Goal: Task Accomplishment & Management: Use online tool/utility

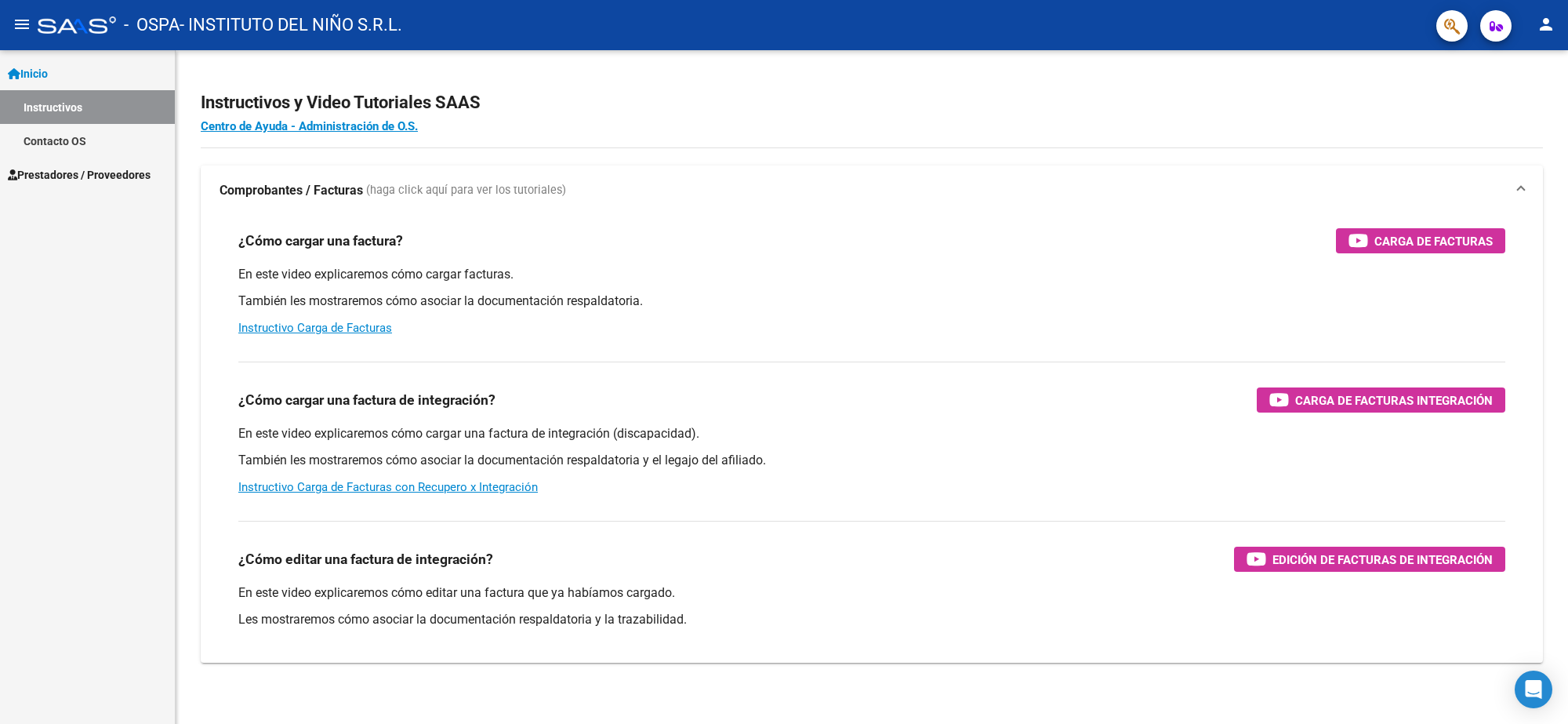
click at [24, 25] on mat-icon "menu" at bounding box center [21, 24] width 19 height 19
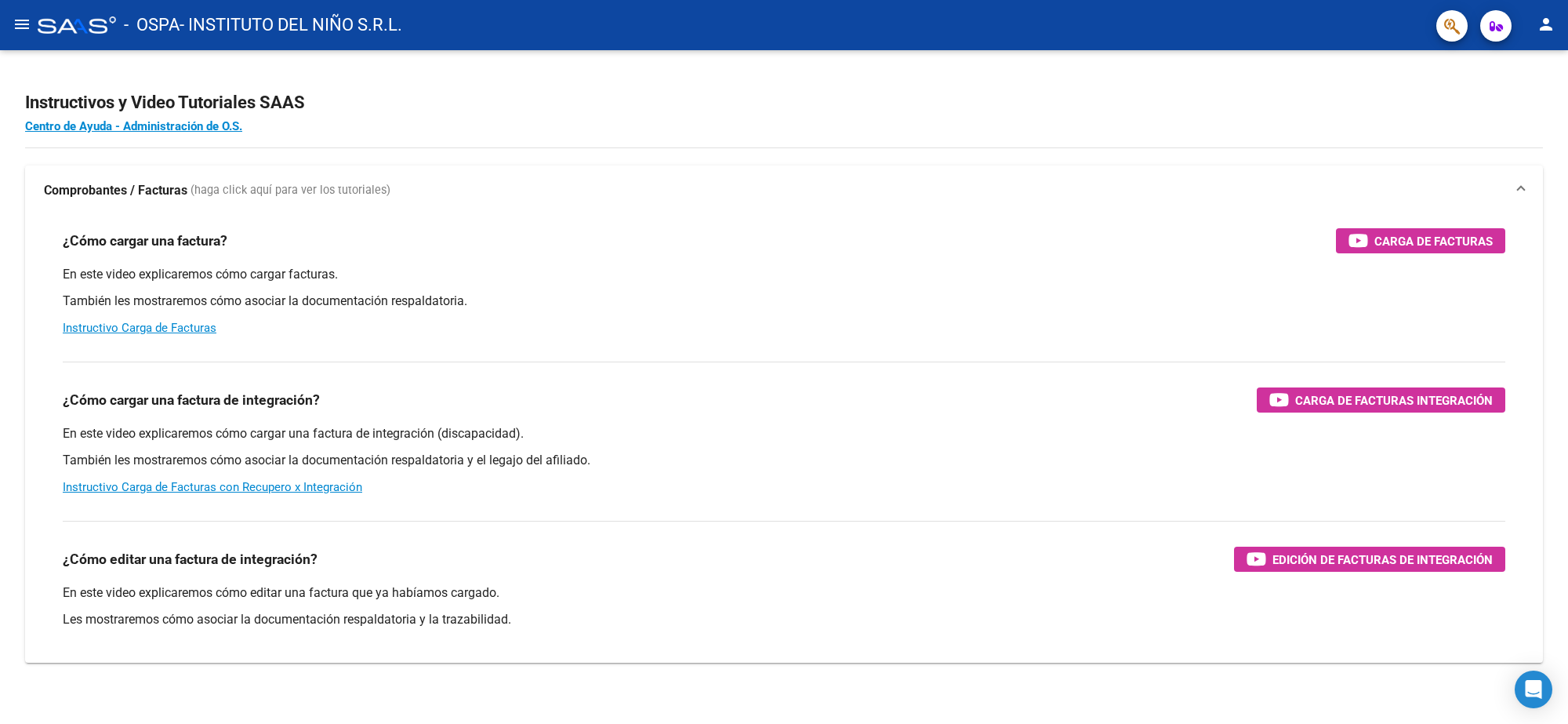
click at [24, 25] on mat-icon "menu" at bounding box center [21, 24] width 19 height 19
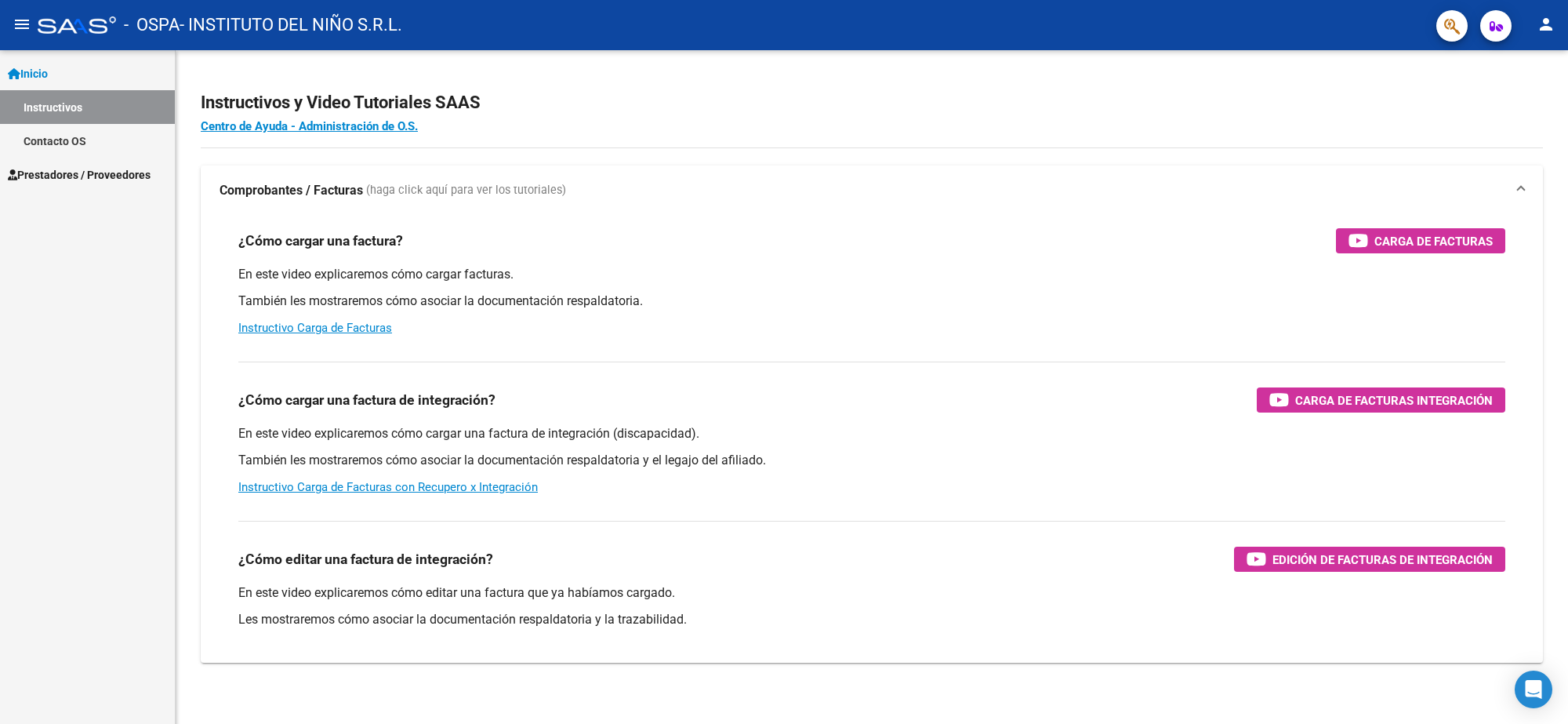
click at [76, 171] on span "Prestadores / Proveedores" at bounding box center [80, 175] width 143 height 17
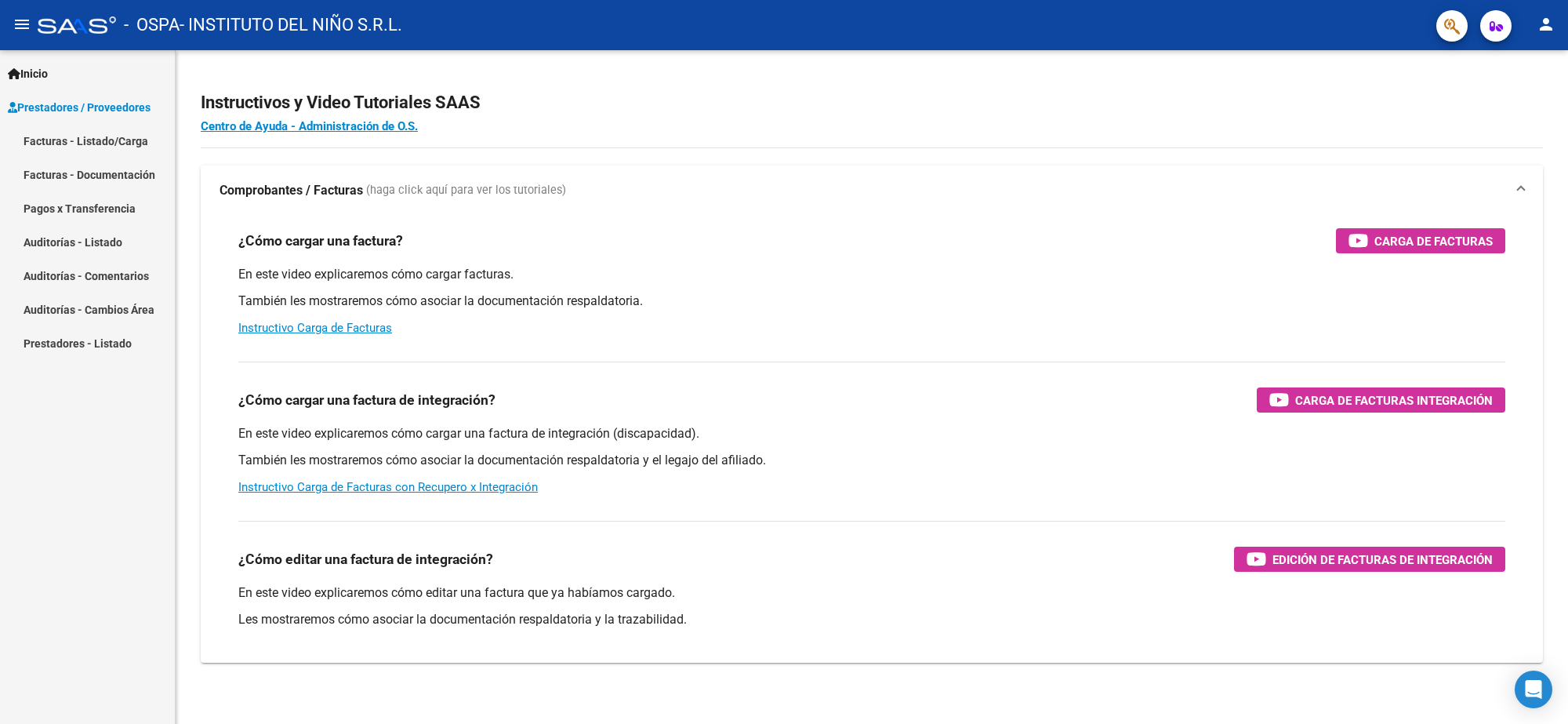
click at [89, 135] on link "Facturas - Listado/Carga" at bounding box center [87, 140] width 175 height 33
